Goal: Browse casually

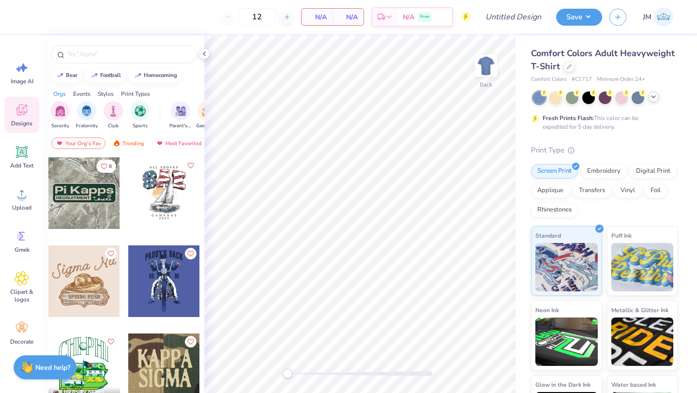
click at [652, 97] on icon at bounding box center [654, 97] width 8 height 8
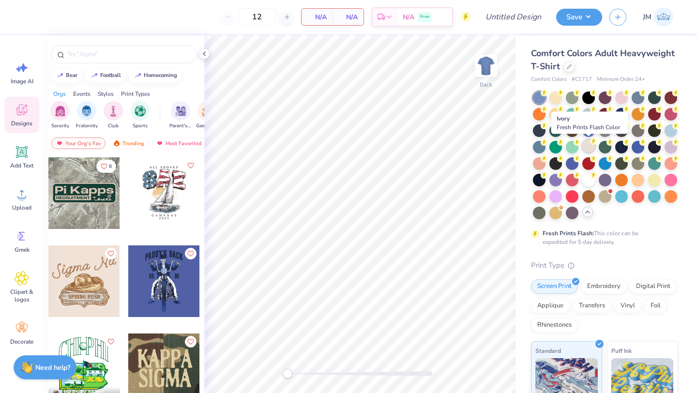
click at [593, 144] on icon at bounding box center [593, 141] width 7 height 7
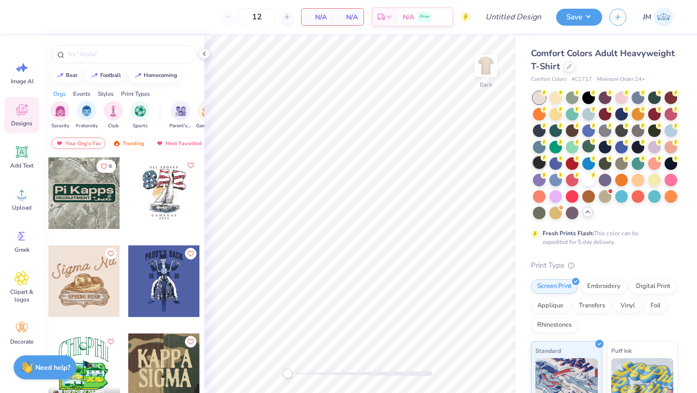
click at [539, 164] on div at bounding box center [539, 162] width 13 height 13
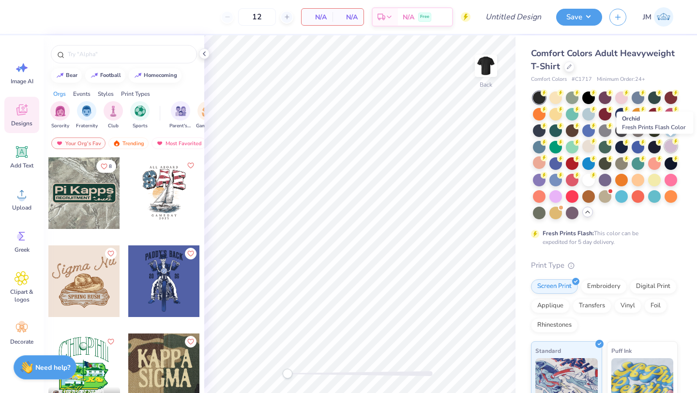
click at [676, 148] on div at bounding box center [671, 146] width 13 height 13
click at [545, 181] on div at bounding box center [539, 179] width 13 height 13
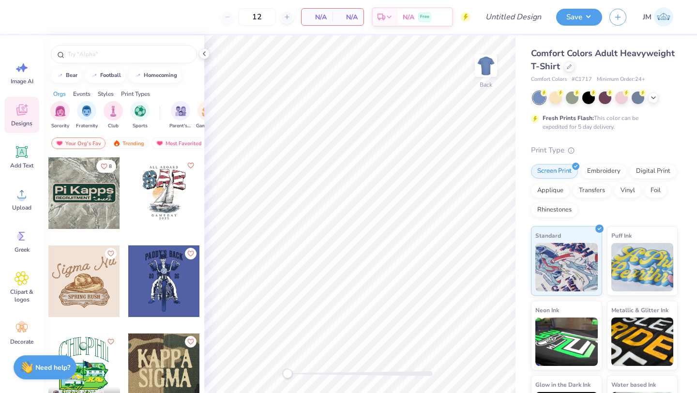
click at [89, 189] on div at bounding box center [84, 193] width 72 height 72
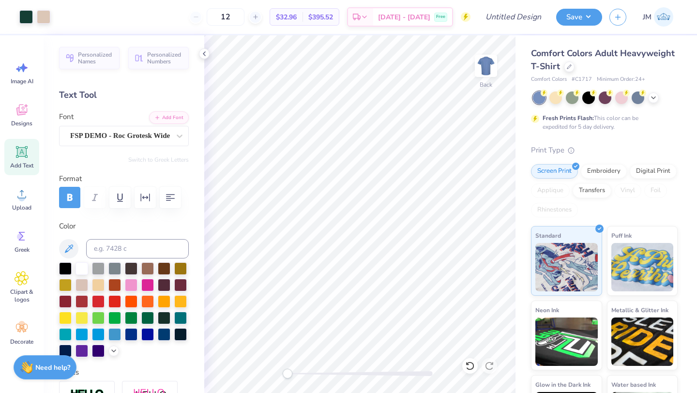
click at [93, 197] on div at bounding box center [124, 197] width 130 height 21
click at [96, 351] on div at bounding box center [98, 350] width 13 height 13
